Goal: Find specific page/section: Find specific page/section

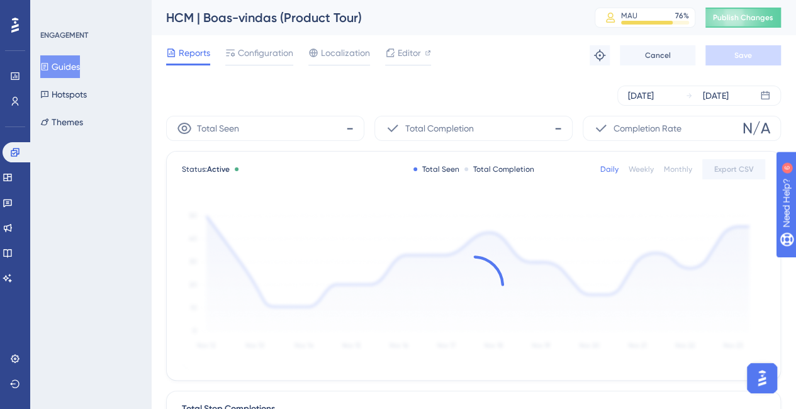
click at [70, 64] on button "Guides" at bounding box center [60, 66] width 40 height 23
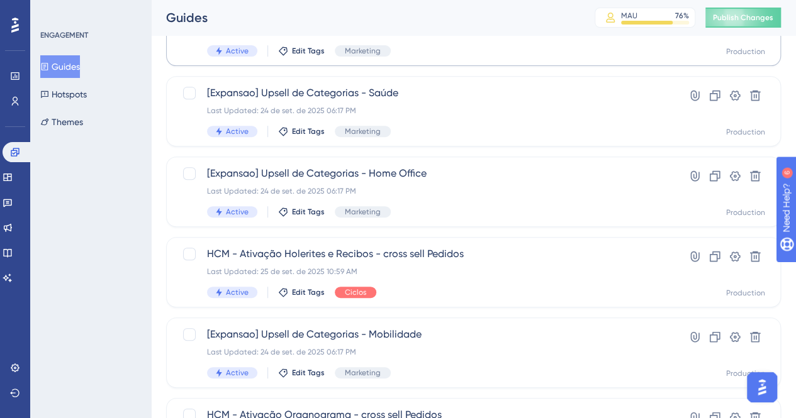
scroll to position [231, 0]
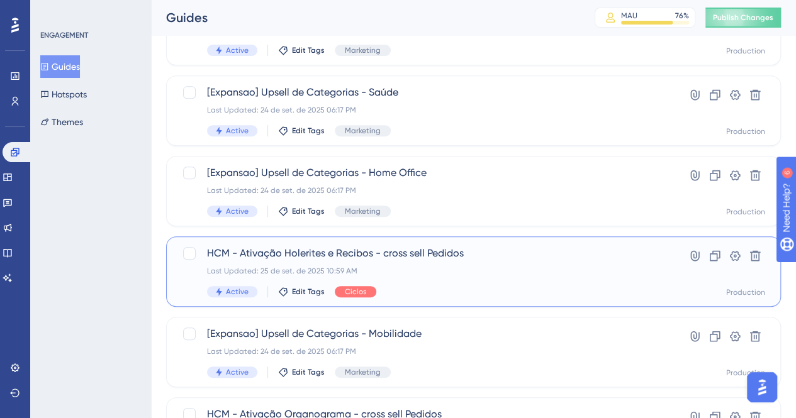
click at [354, 253] on span "HCM - Ativação Holerites e Recibos - cross sell Pedidos" at bounding box center [423, 253] width 432 height 15
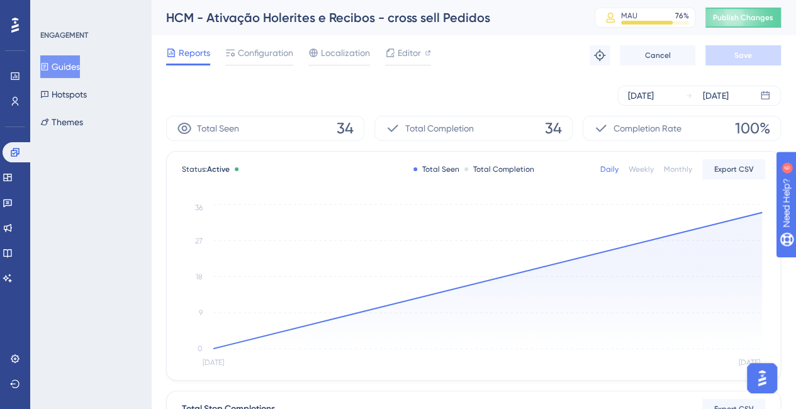
click at [70, 61] on button "Guides" at bounding box center [60, 66] width 40 height 23
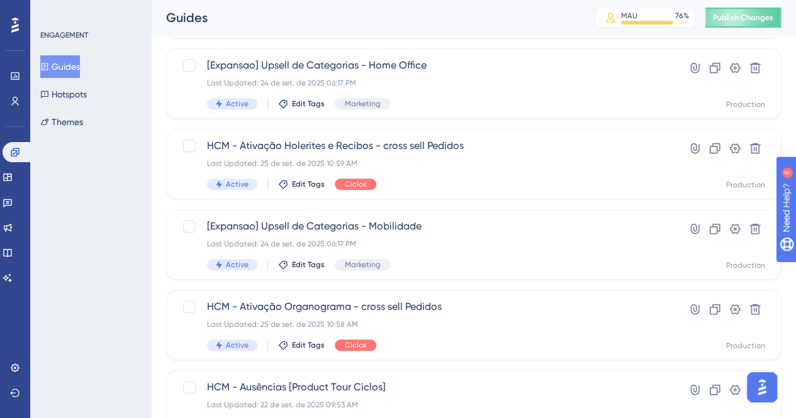
scroll to position [383, 0]
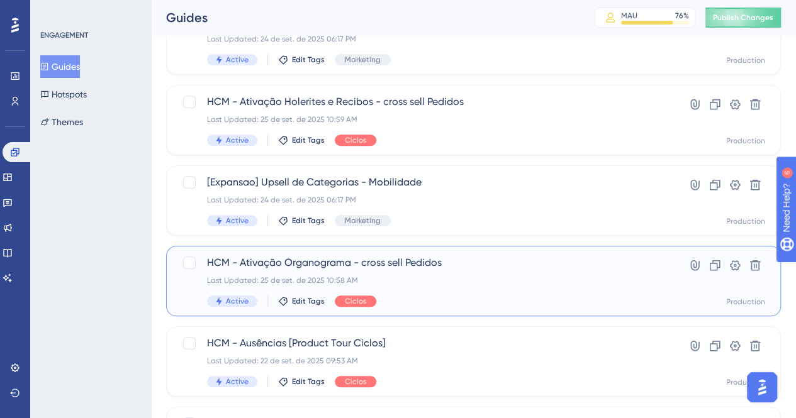
click at [339, 258] on span "HCM - Ativação Organograma - cross sell Pedidos" at bounding box center [423, 262] width 432 height 15
